Goal: Information Seeking & Learning: Find contact information

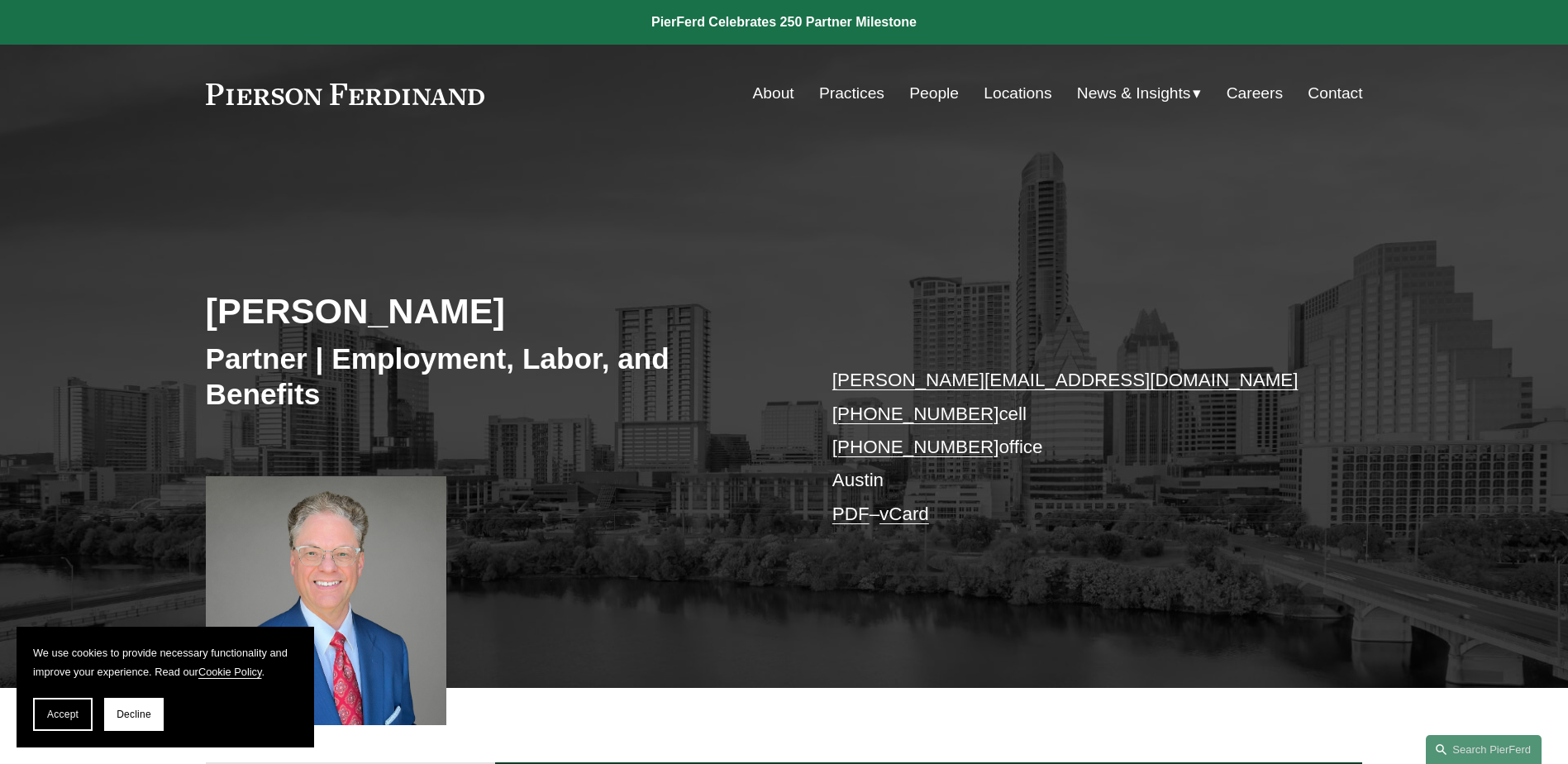
click at [918, 92] on link "People" at bounding box center [934, 94] width 50 height 31
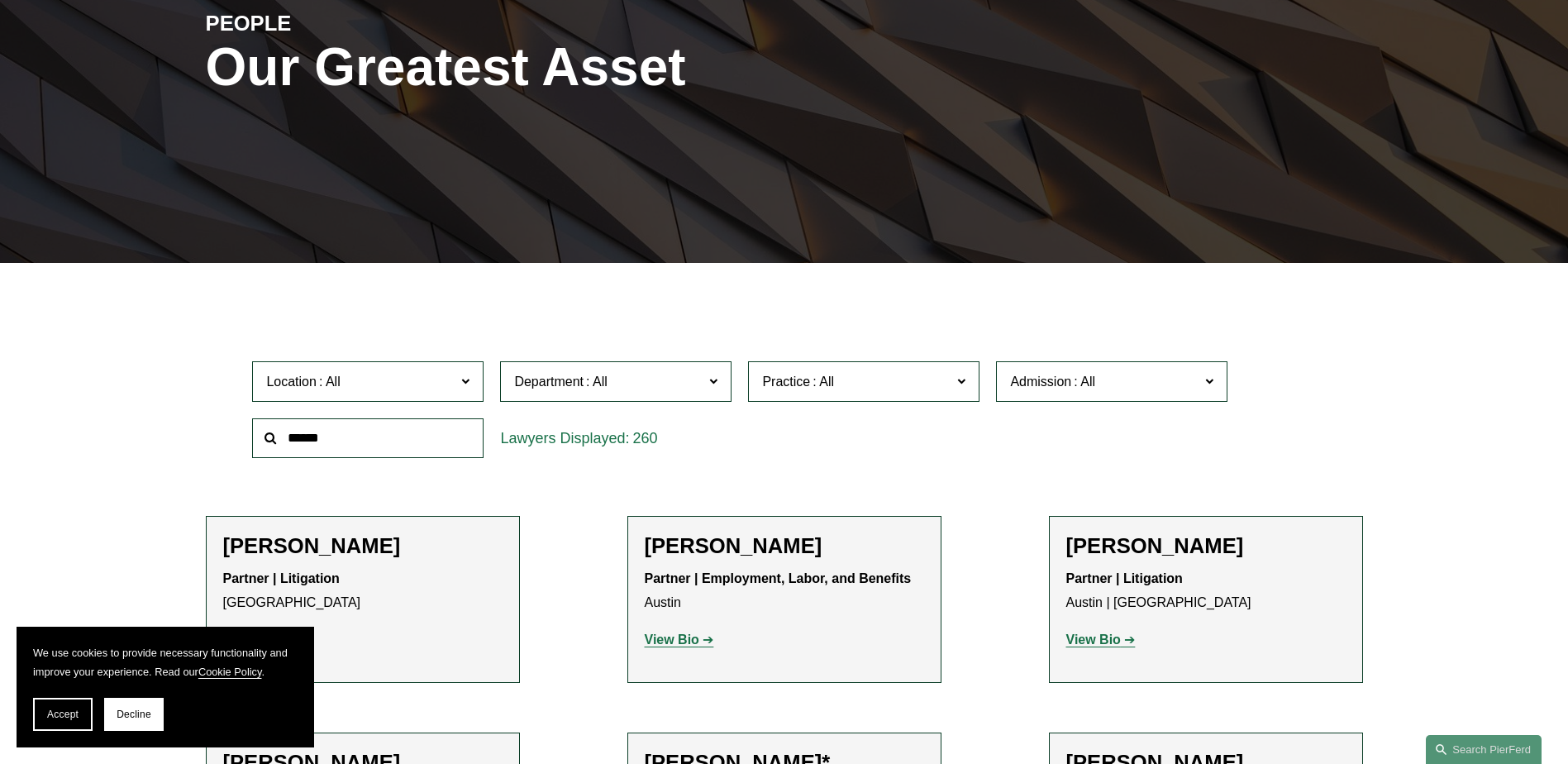
scroll to position [331, 0]
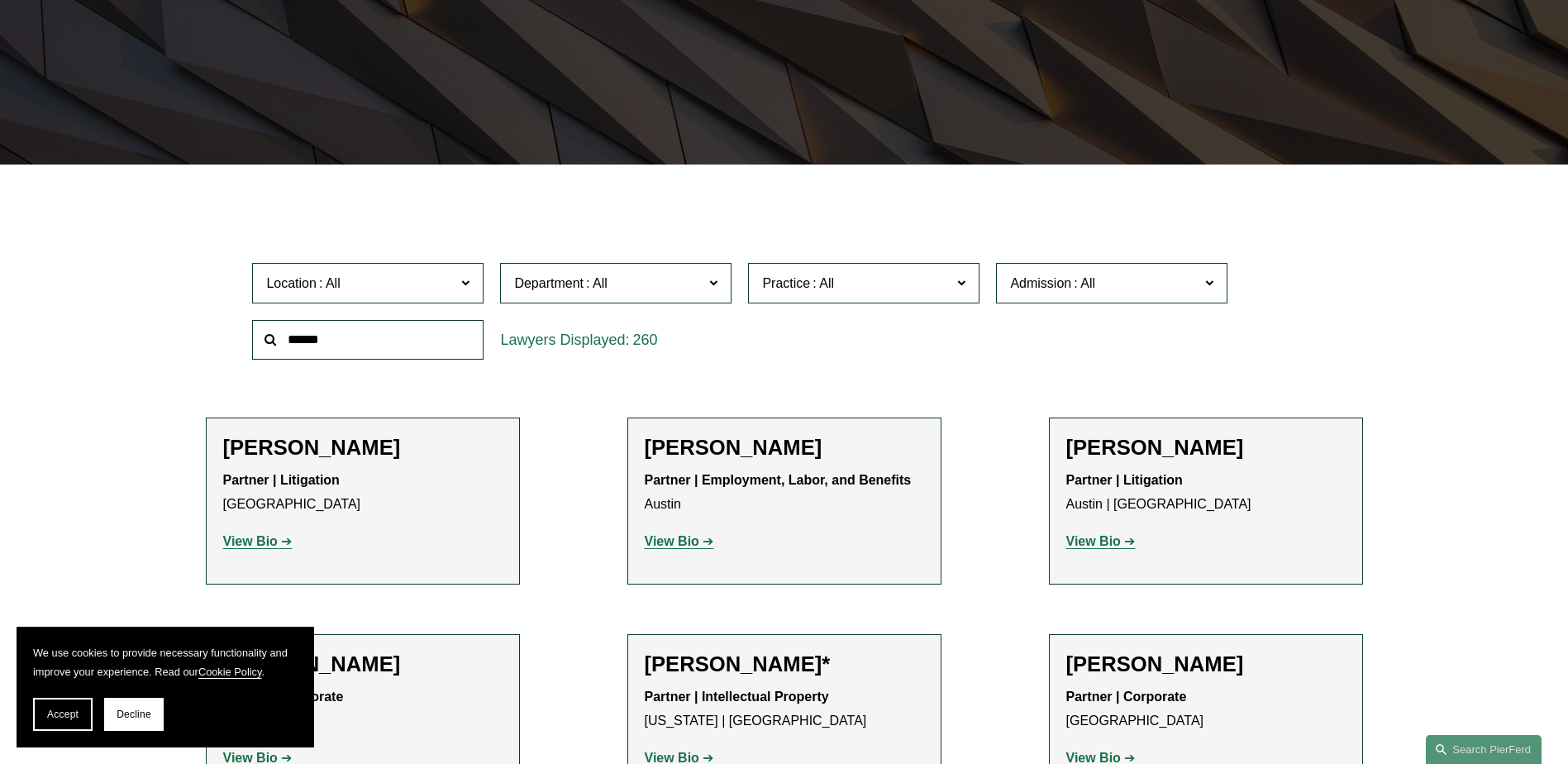
click at [434, 334] on input "text" at bounding box center [368, 340] width 232 height 41
type input "****"
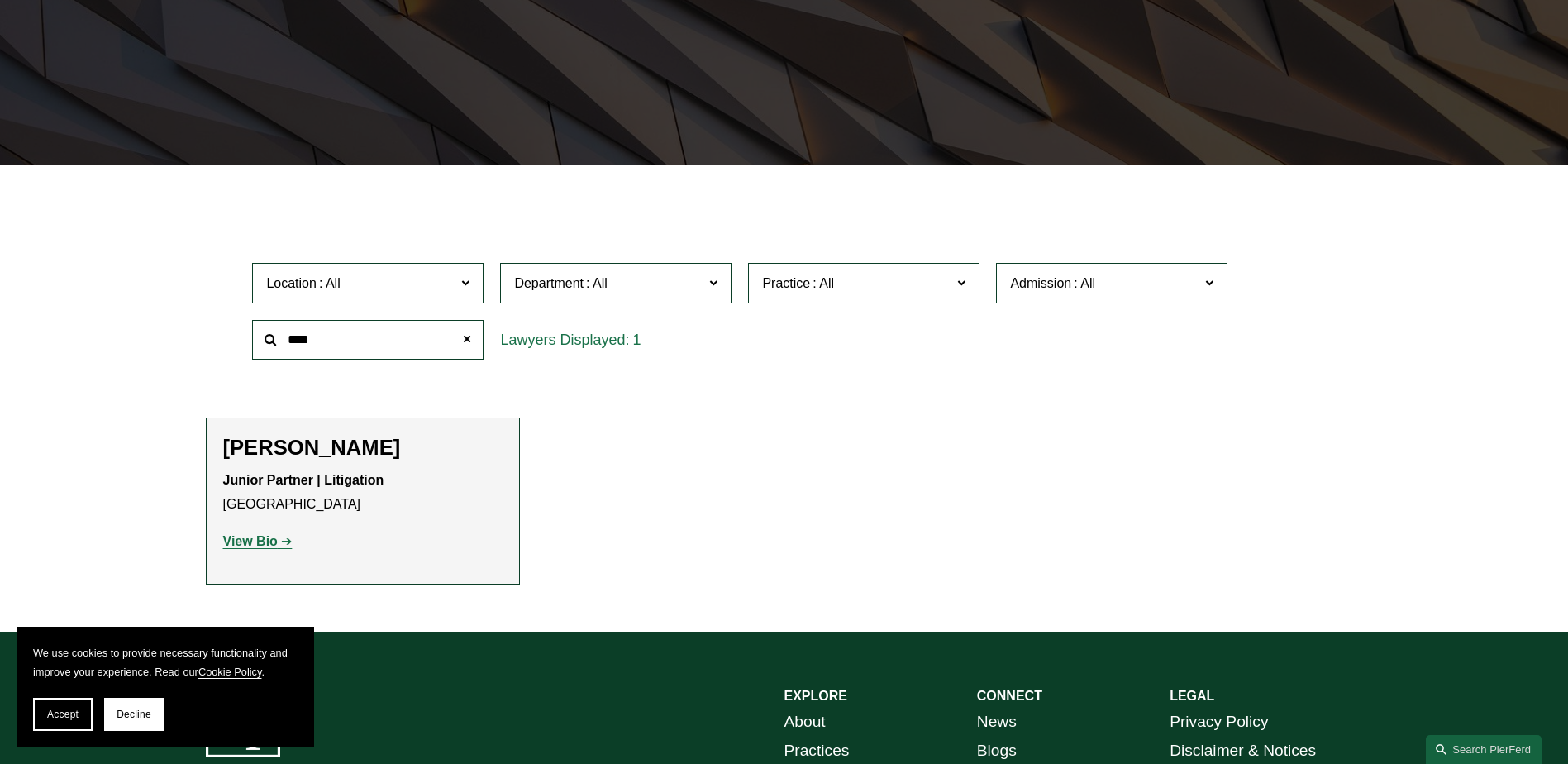
click at [248, 546] on strong "View Bio" at bounding box center [251, 541] width 55 height 14
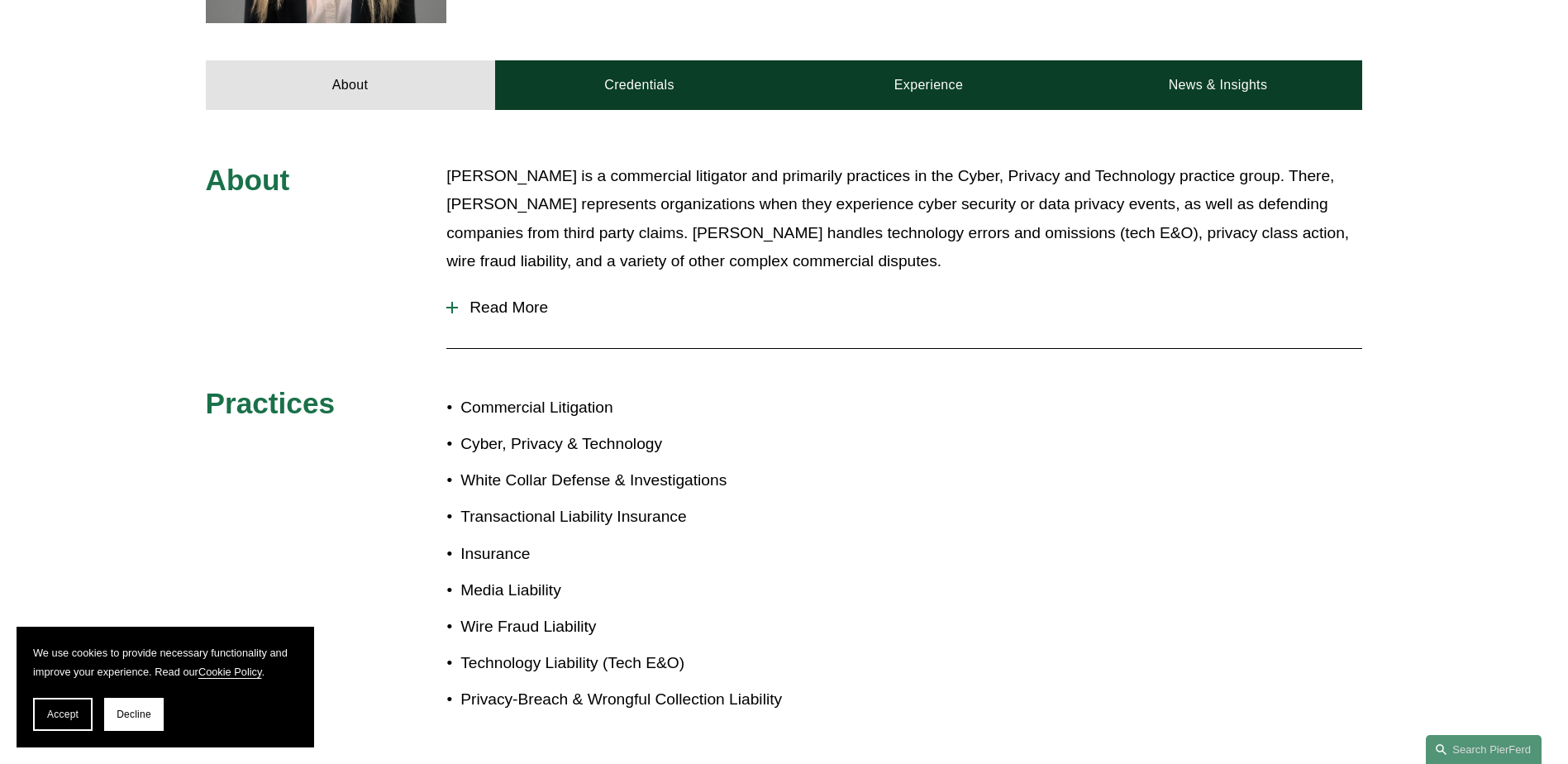
scroll to position [661, 0]
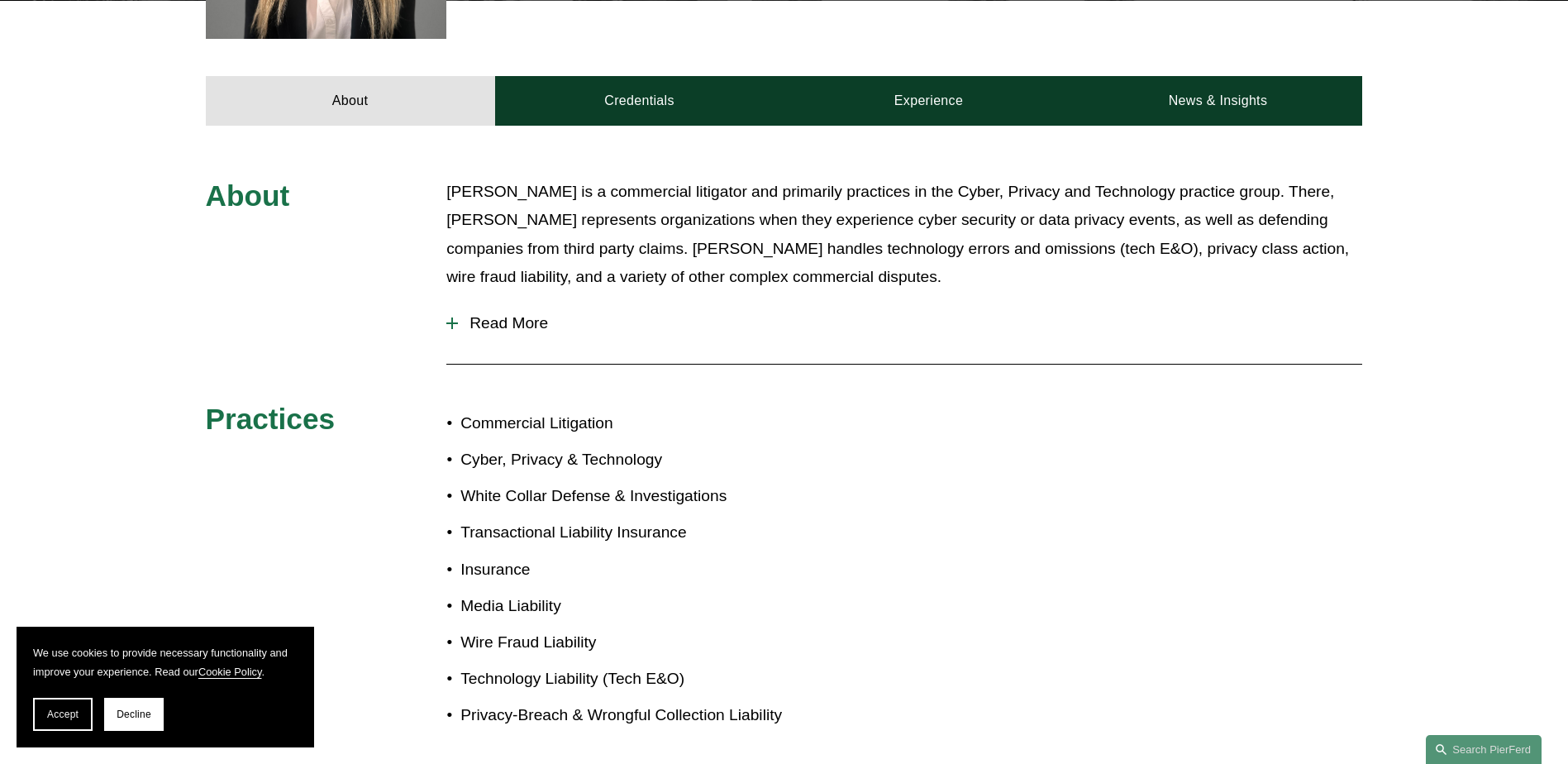
click at [454, 327] on div at bounding box center [453, 324] width 12 height 12
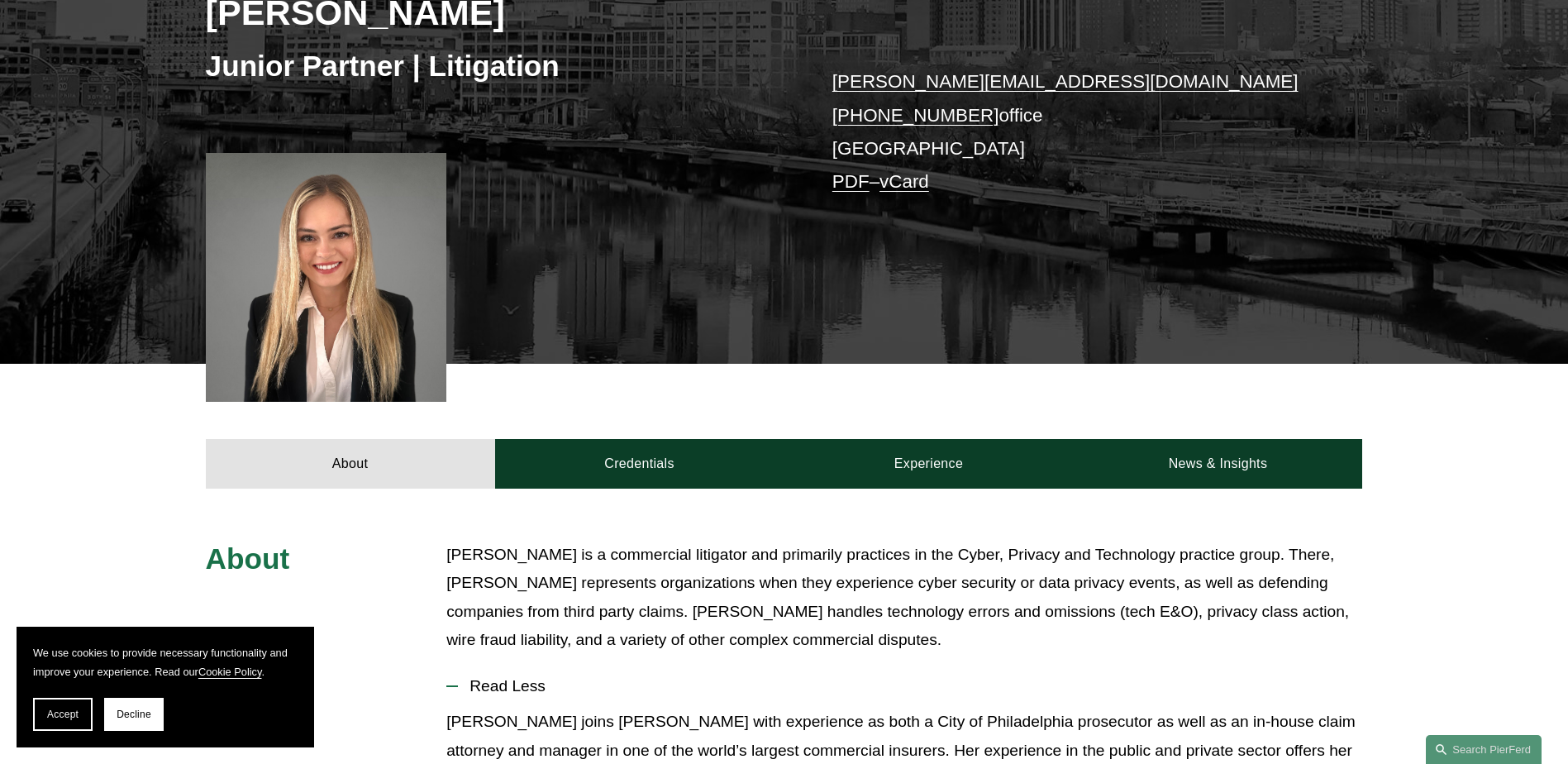
scroll to position [248, 0]
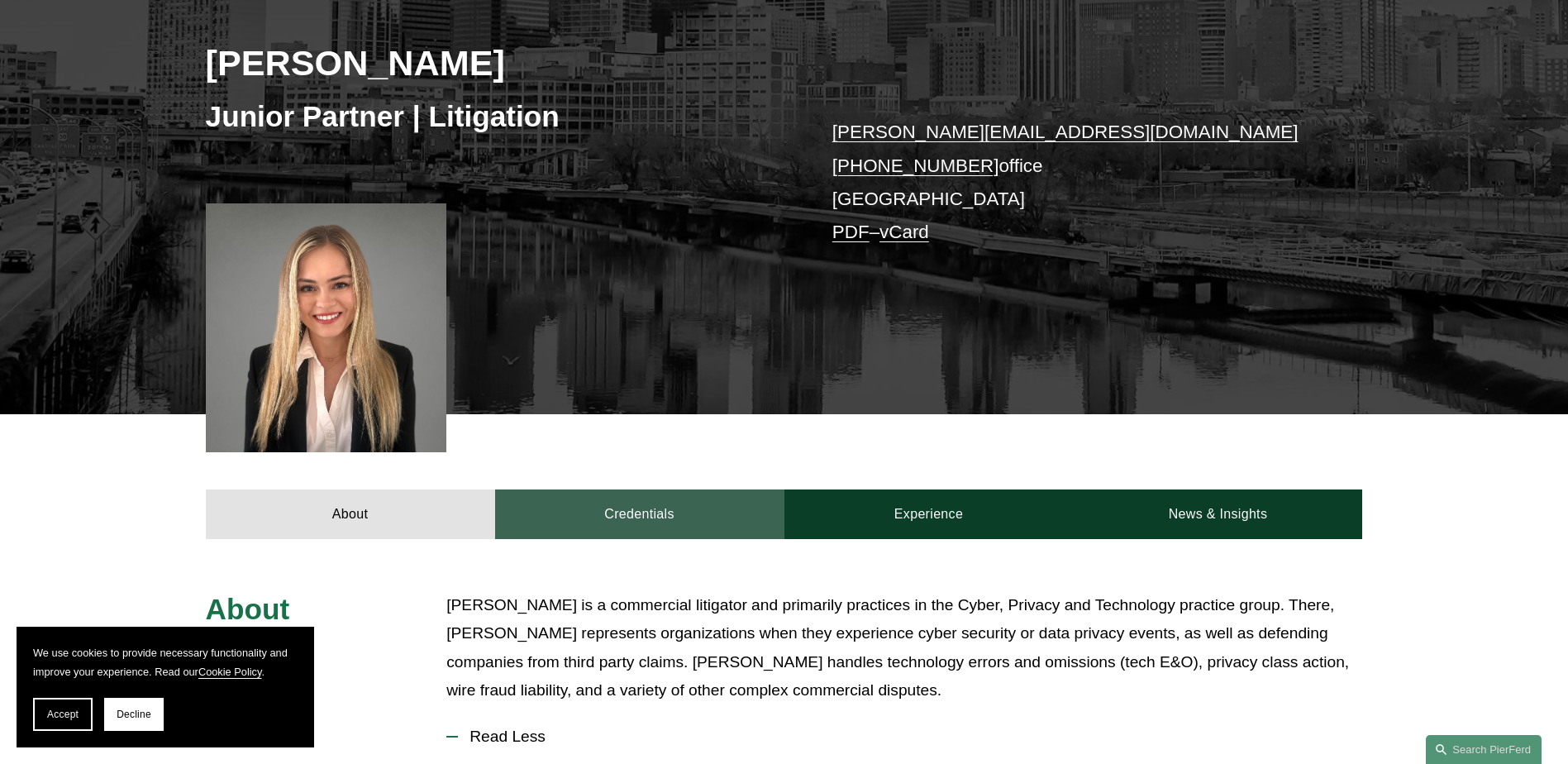
click at [647, 518] on link "Credentials" at bounding box center [640, 514] width 290 height 50
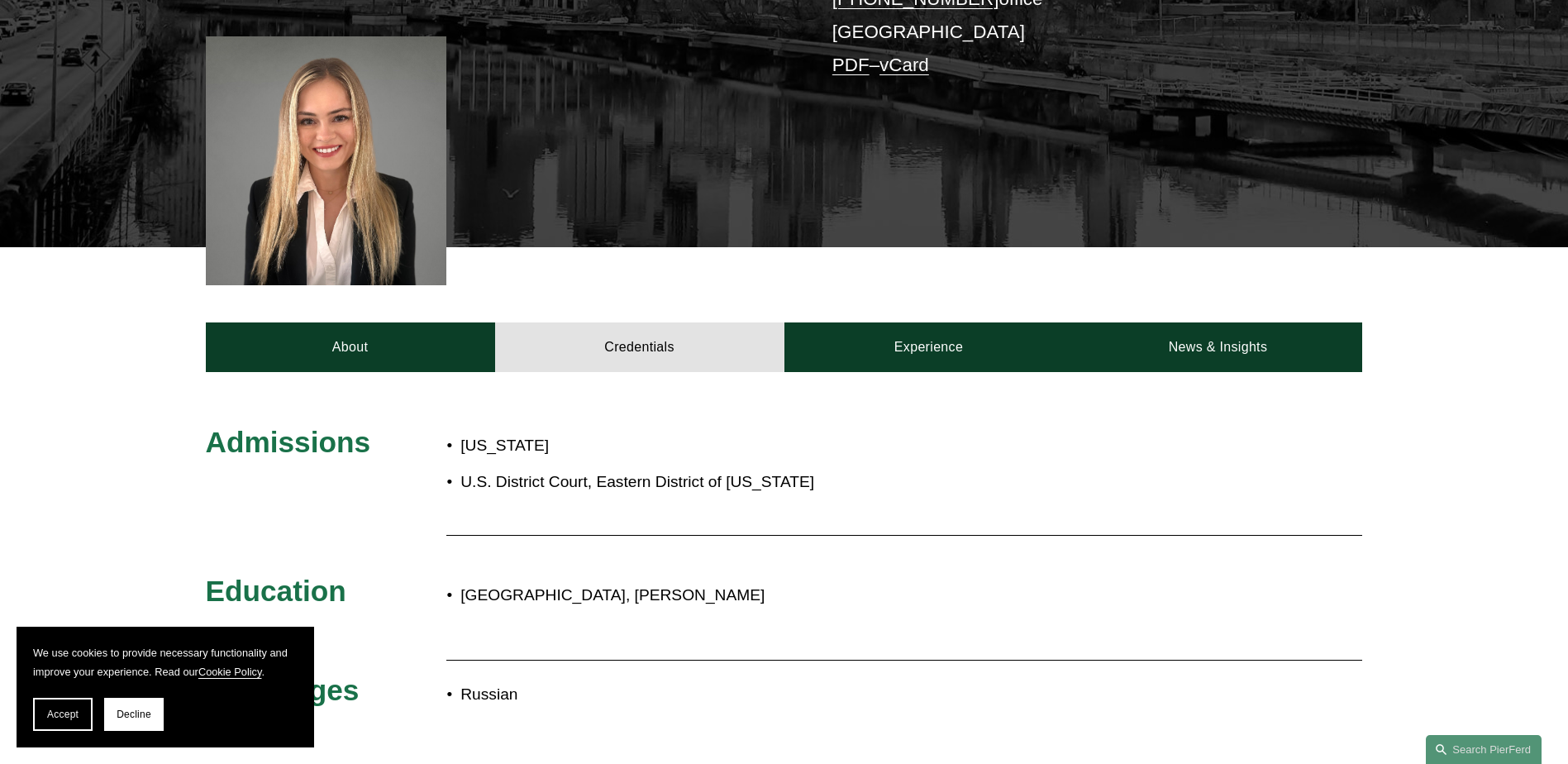
scroll to position [414, 0]
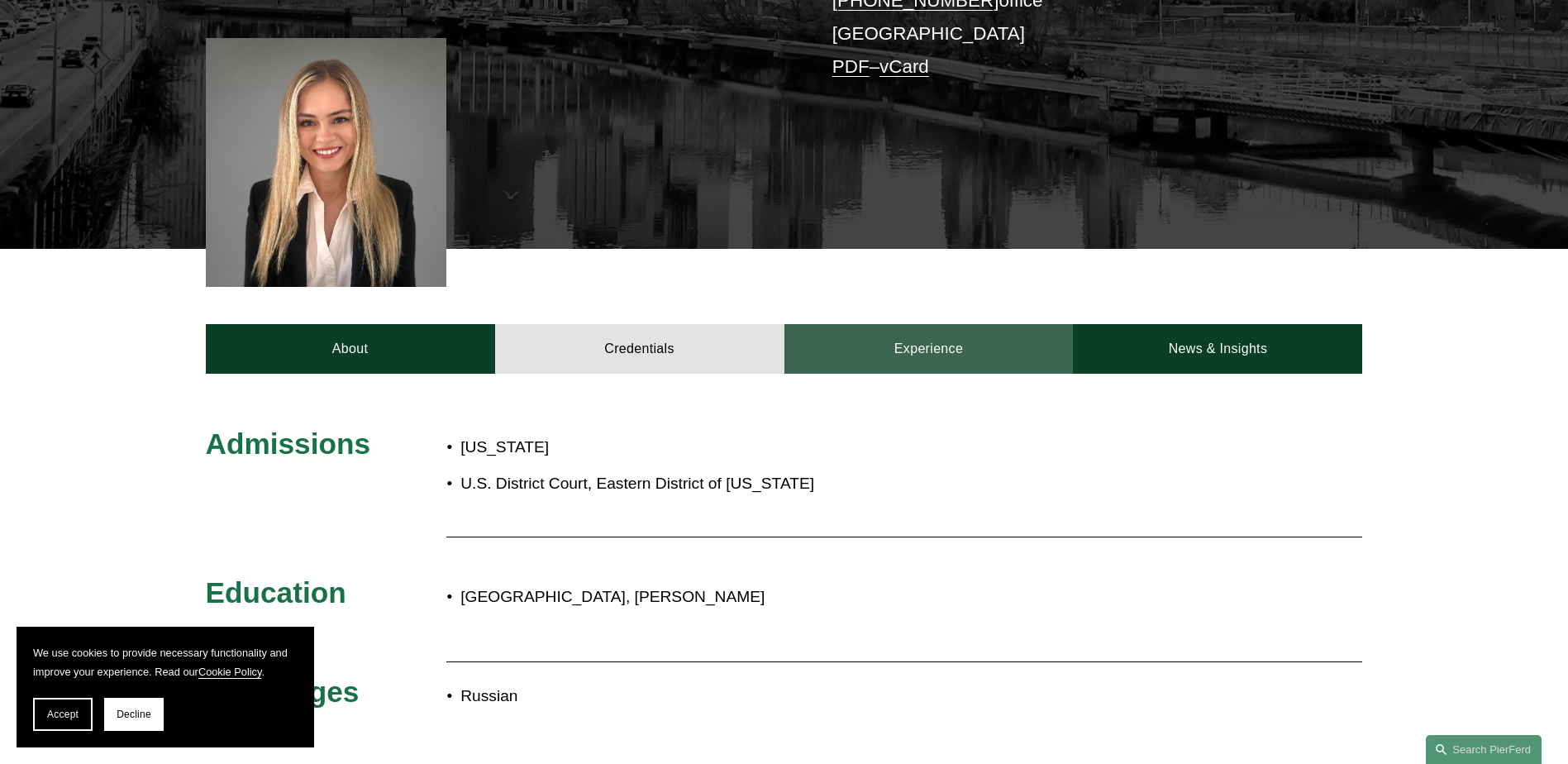
click at [901, 357] on link "Experience" at bounding box center [929, 349] width 290 height 50
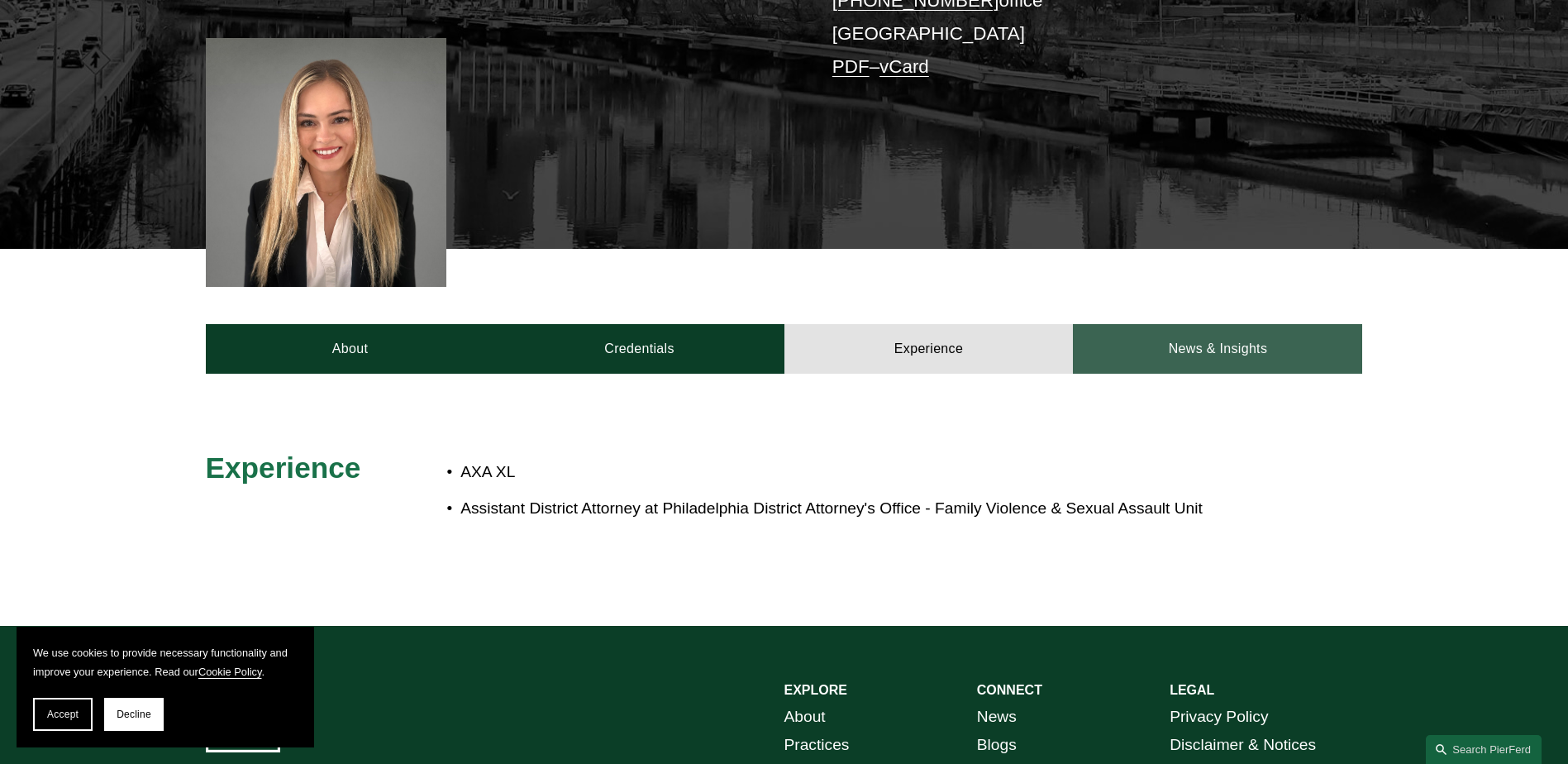
click at [1163, 346] on link "News & Insights" at bounding box center [1218, 349] width 290 height 50
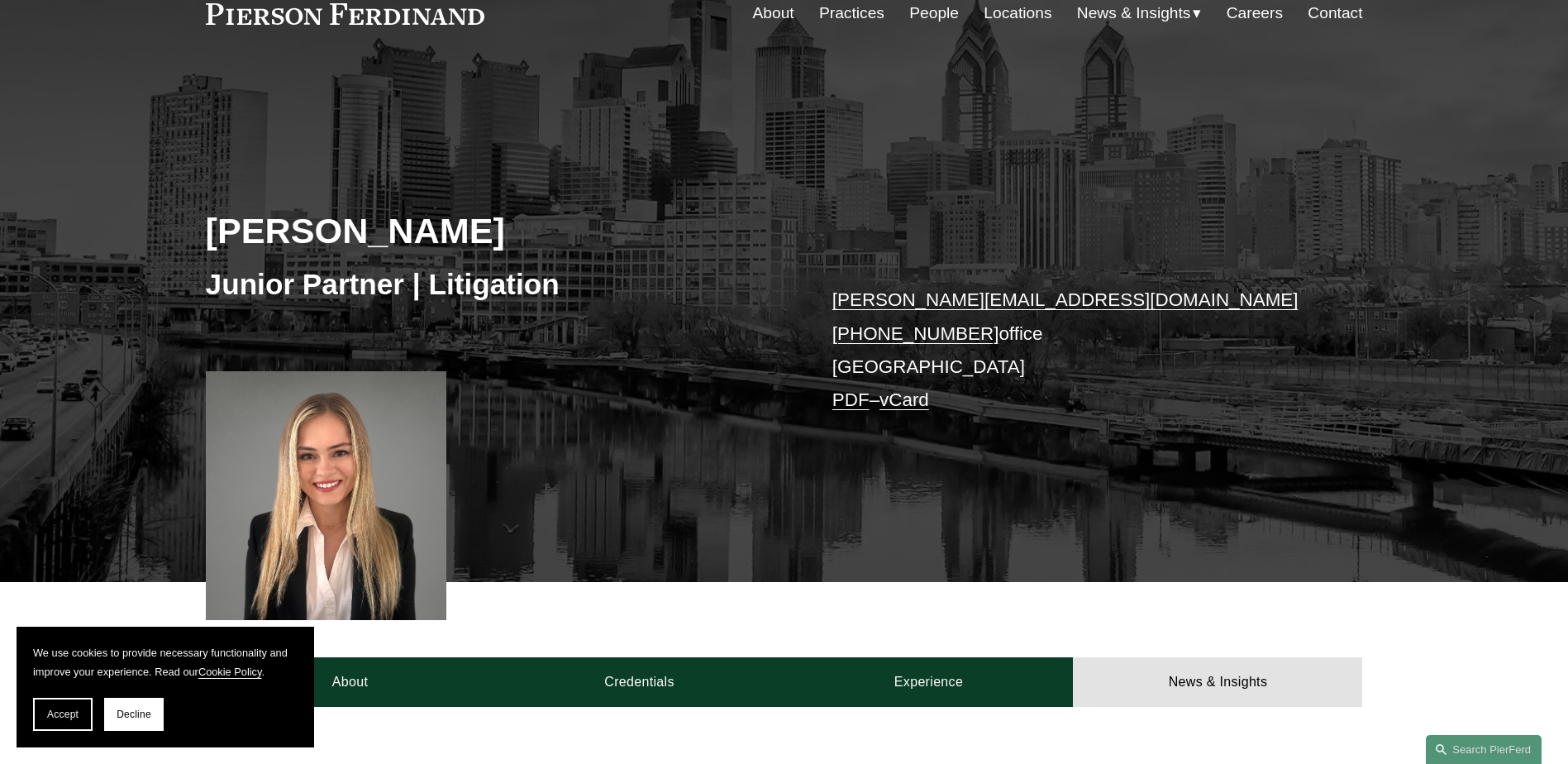
scroll to position [0, 0]
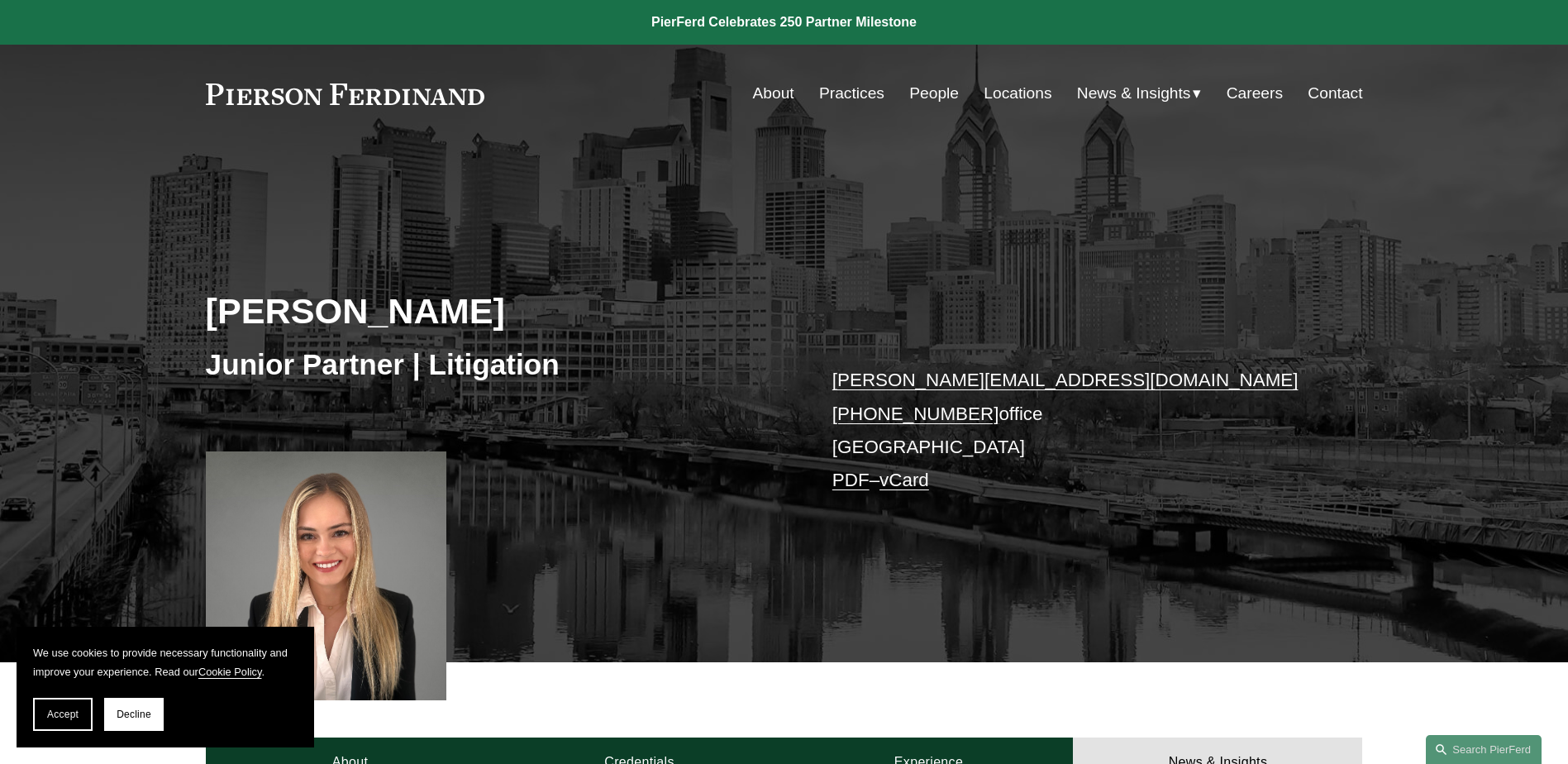
click at [383, 94] on link at bounding box center [346, 94] width 280 height 22
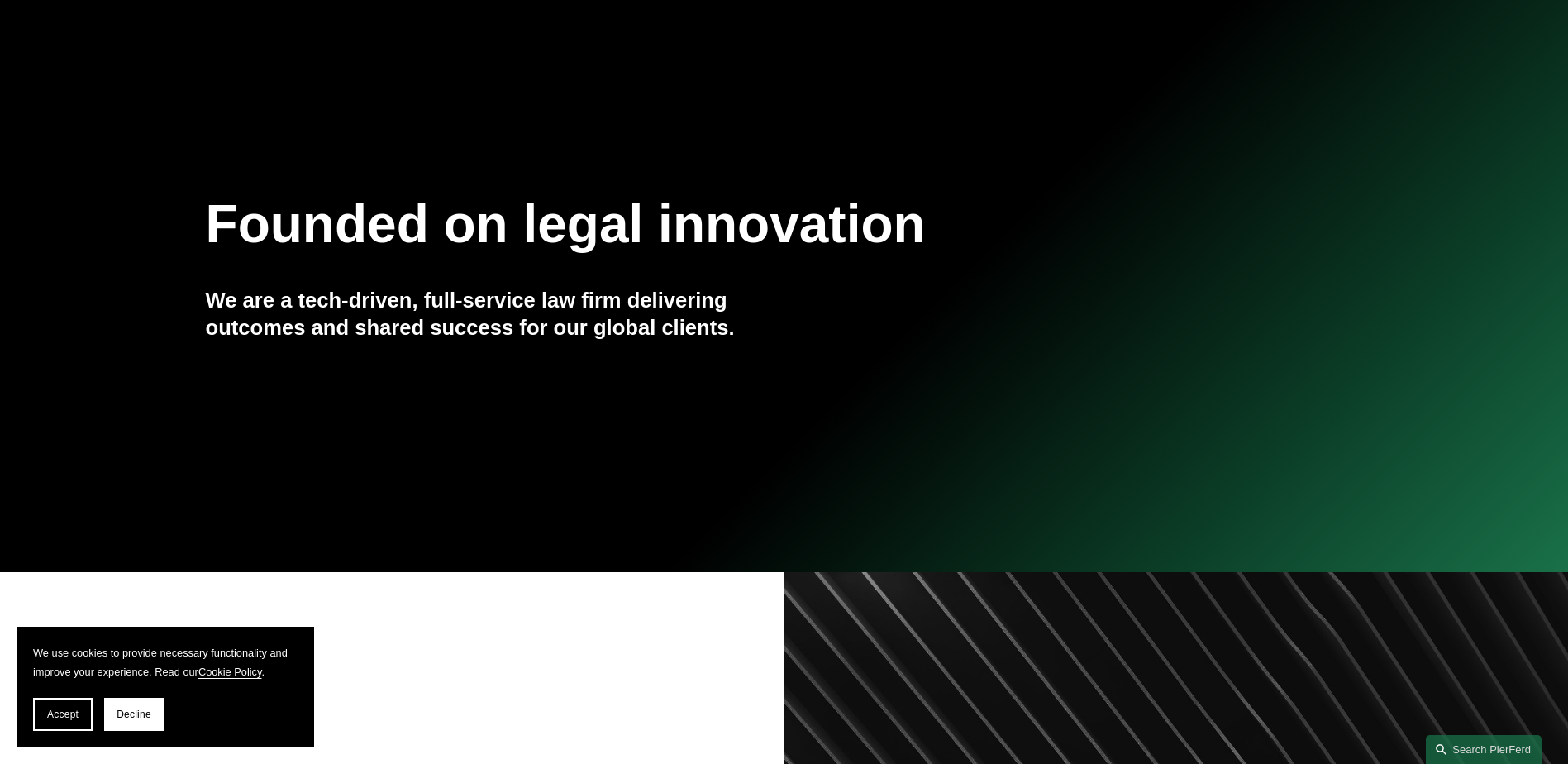
scroll to position [248, 0]
